Goal: Information Seeking & Learning: Learn about a topic

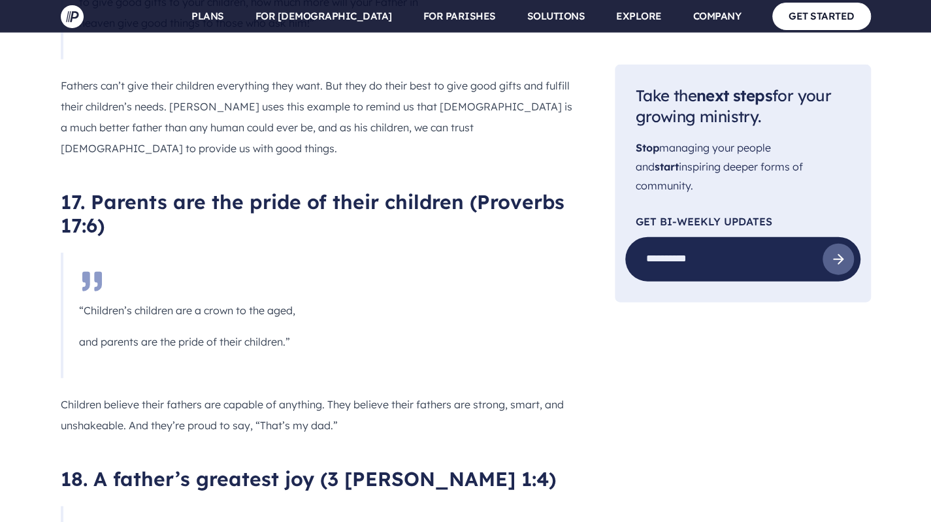
scroll to position [7293, 0]
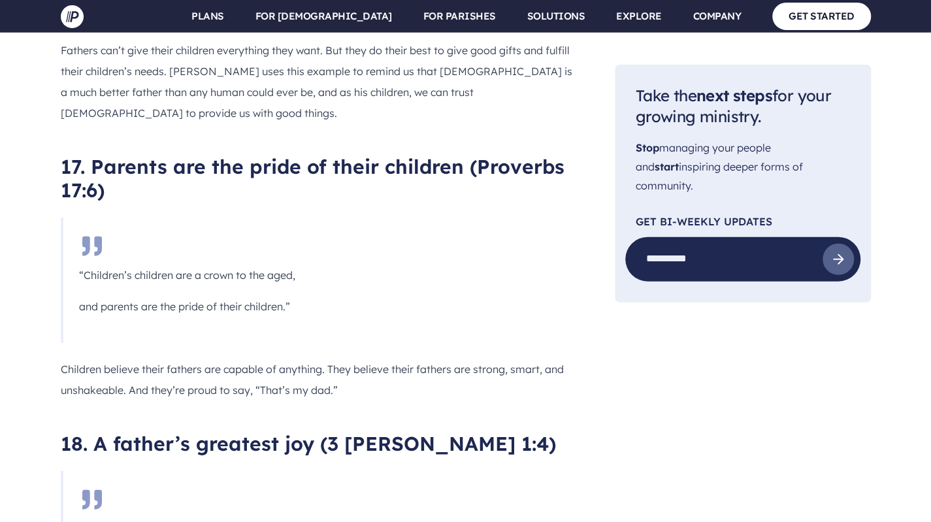
drag, startPoint x: 90, startPoint y: 136, endPoint x: 214, endPoint y: 254, distance: 172.0
copy div "A father’s greatest joy (3 [PERSON_NAME] 1:4) “I have no greater joy than to he…"
click at [205, 471] on blockquote "“I have no greater joy than to hear that my children are walking in the truth.”" at bounding box center [249, 528] width 376 height 115
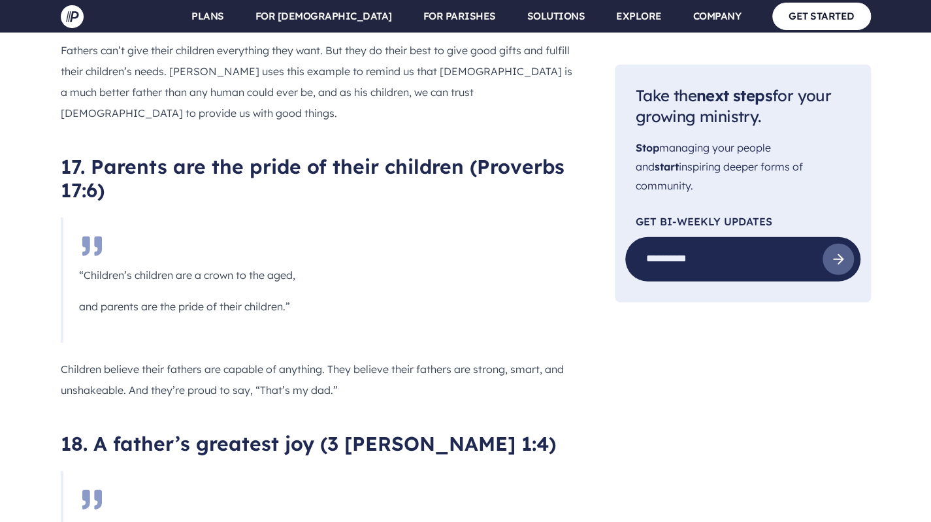
copy div "“I have no greater joy than to hear that my children are walking in the truth.”"
click at [205, 471] on blockquote "“I have no greater joy than to hear that my children are walking in the truth.”" at bounding box center [249, 528] width 376 height 115
click at [93, 432] on h2 "18. A father’s greatest joy (3 [PERSON_NAME] 1:4)" at bounding box center [317, 444] width 512 height 24
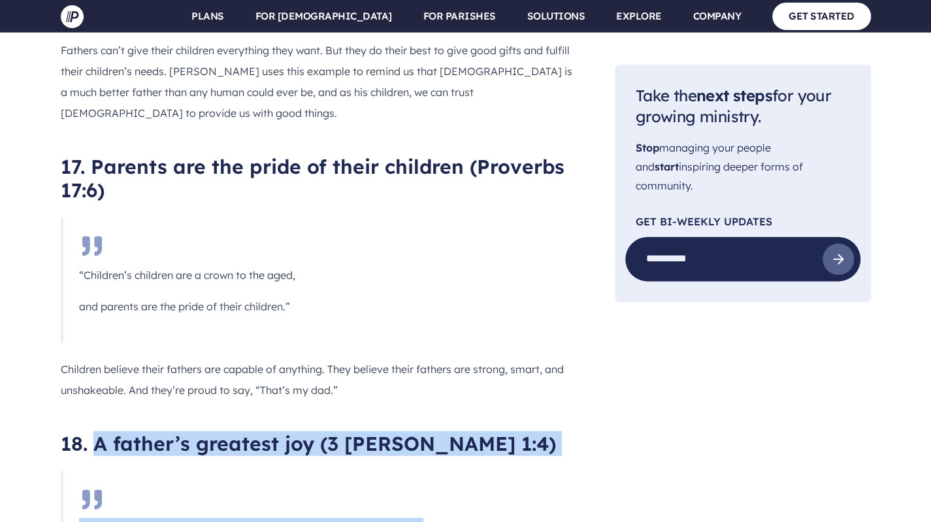
drag, startPoint x: 93, startPoint y: 131, endPoint x: 274, endPoint y: 254, distance: 218.6
copy div "A father’s greatest joy (3 [PERSON_NAME] 1:4) “I have no greater joy than to he…"
